Goal: Transaction & Acquisition: Download file/media

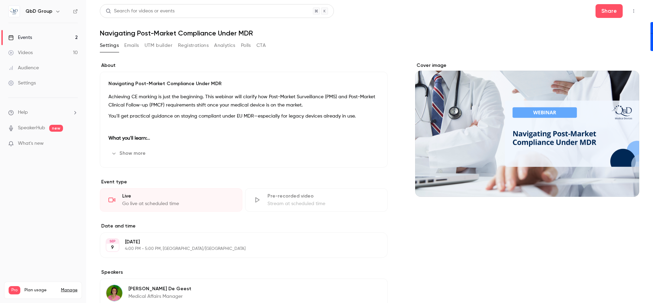
click at [50, 40] on link "Events 2" at bounding box center [43, 37] width 86 height 15
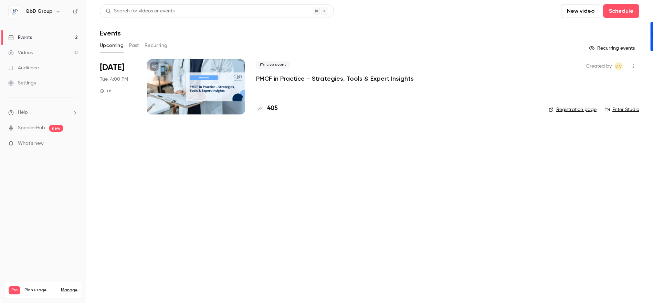
click at [45, 56] on link "Videos 10" at bounding box center [43, 52] width 86 height 15
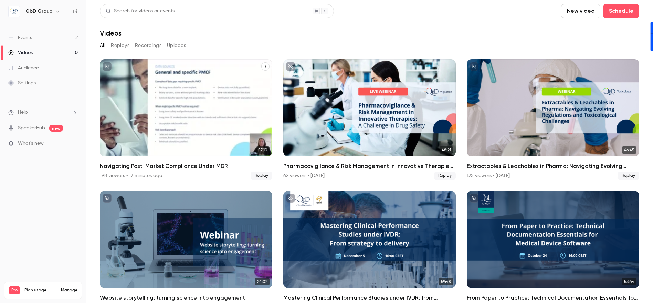
click at [225, 101] on div "Navigating Post-Market Compliance Under MDR" at bounding box center [186, 107] width 172 height 97
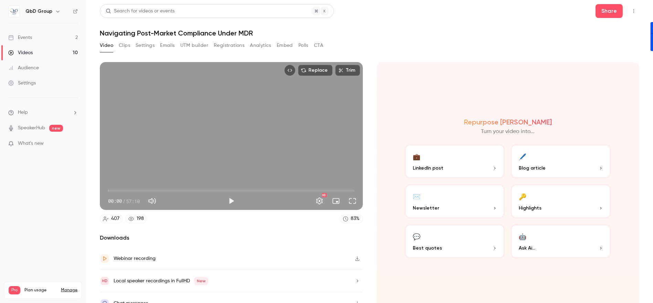
click at [300, 43] on button "Polls" at bounding box center [303, 45] width 10 height 11
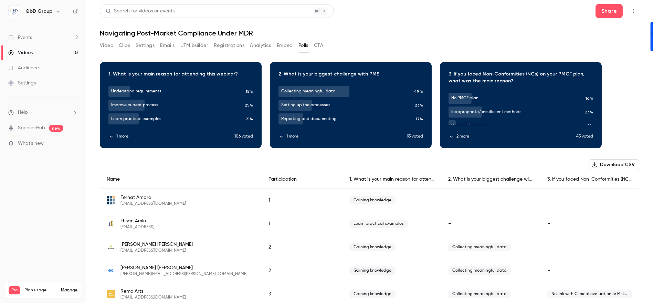
click at [316, 44] on button "CTA" at bounding box center [318, 45] width 9 height 11
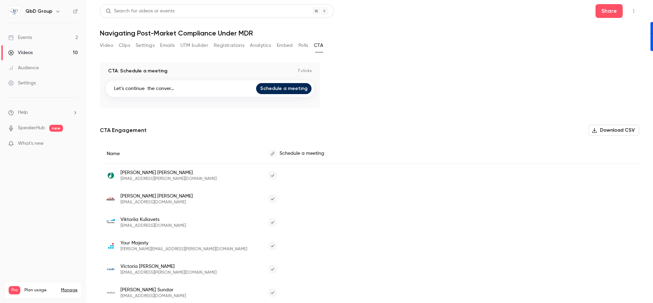
click at [259, 44] on button "Analytics" at bounding box center [260, 45] width 21 height 11
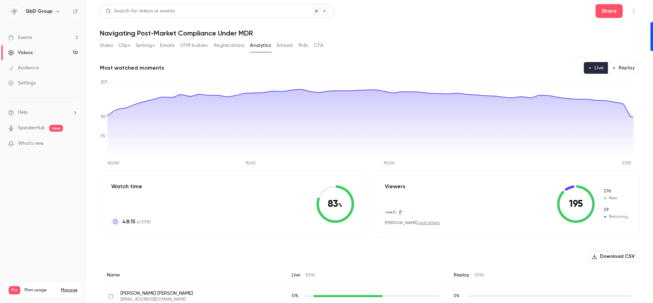
click at [287, 48] on button "Embed" at bounding box center [285, 45] width 16 height 11
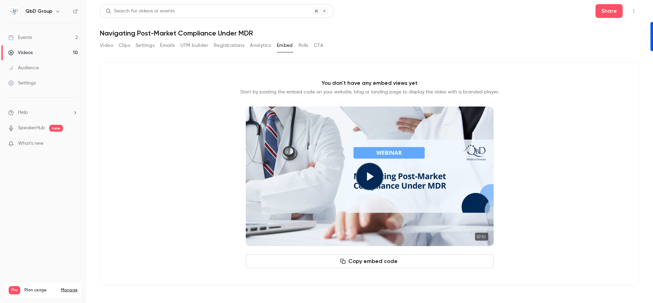
click at [306, 48] on button "Polls" at bounding box center [303, 45] width 10 height 11
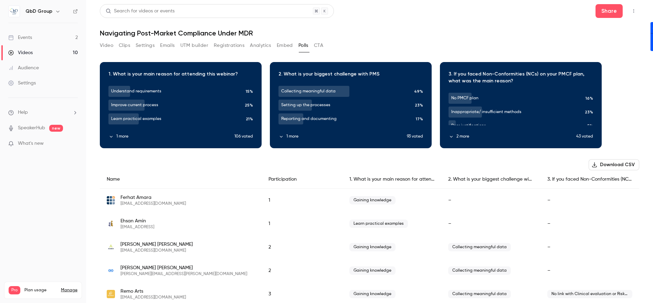
click at [631, 11] on icon "Top Bar Actions" at bounding box center [634, 11] width 6 height 5
click at [628, 11] on div at bounding box center [326, 151] width 653 height 303
click at [262, 44] on button "Analytics" at bounding box center [260, 45] width 21 height 11
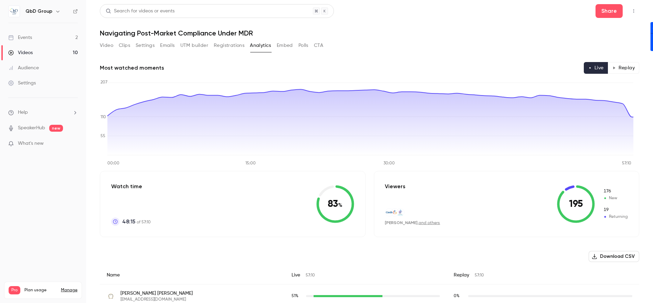
click at [232, 45] on button "Registrations" at bounding box center [229, 45] width 31 height 11
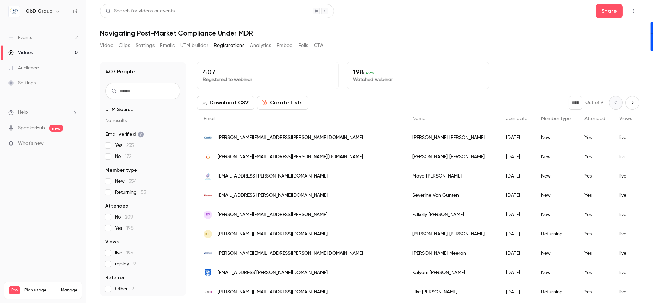
click at [203, 48] on button "UTM builder" at bounding box center [194, 45] width 28 height 11
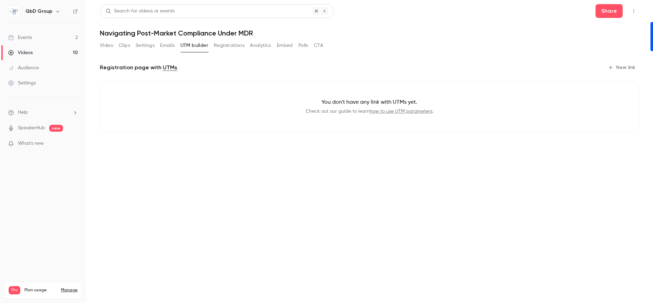
click at [168, 44] on button "Emails" at bounding box center [167, 45] width 14 height 11
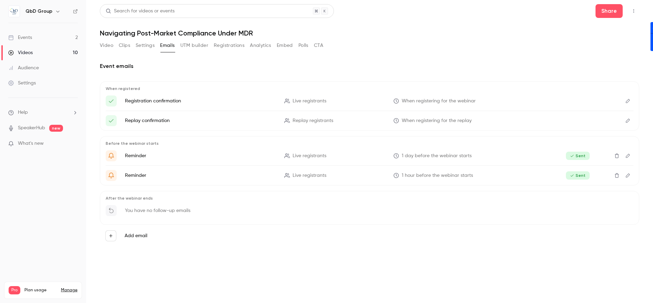
click at [148, 43] on button "Settings" at bounding box center [145, 45] width 19 height 11
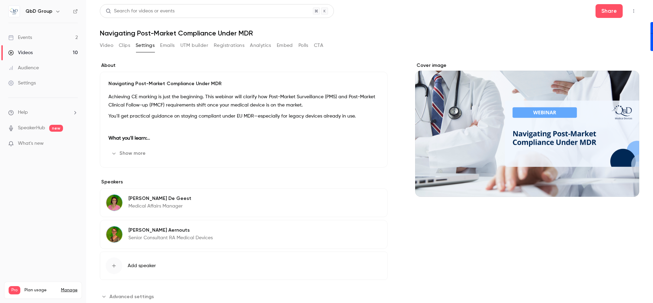
click at [124, 44] on button "Clips" at bounding box center [124, 45] width 11 height 11
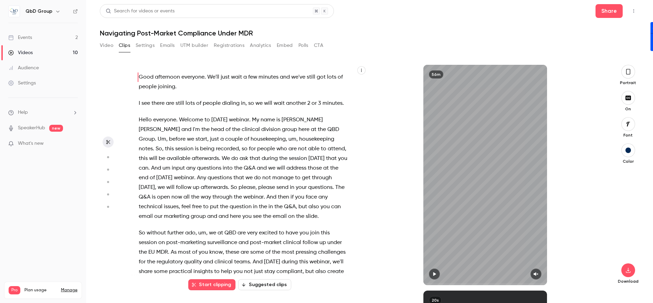
click at [106, 46] on button "Video" at bounding box center [106, 45] width 13 height 11
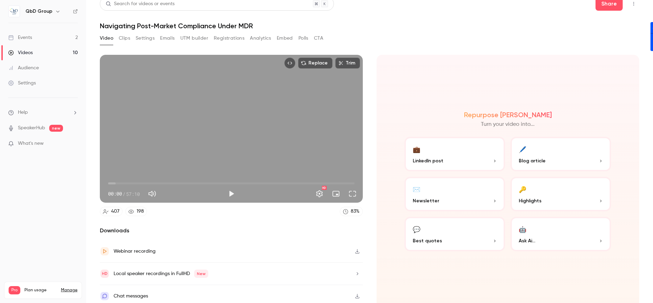
scroll to position [9, 0]
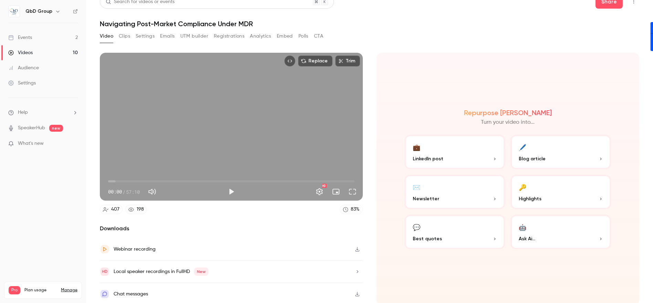
click at [332, 287] on div "Chat messages" at bounding box center [231, 294] width 263 height 22
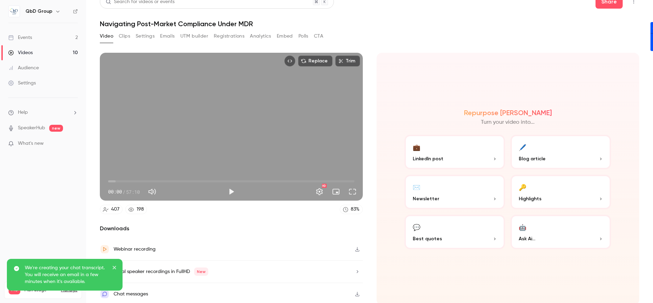
click at [319, 39] on button "CTA" at bounding box center [318, 36] width 9 height 11
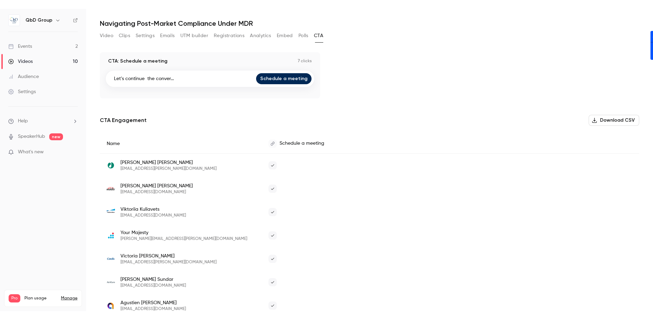
scroll to position [2, 0]
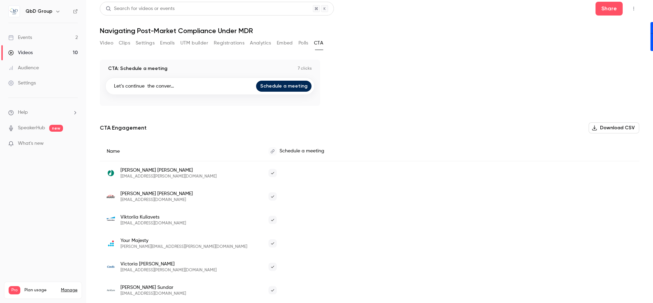
click at [621, 127] on button "Download CSV" at bounding box center [614, 127] width 51 height 11
